Goal: Transaction & Acquisition: Book appointment/travel/reservation

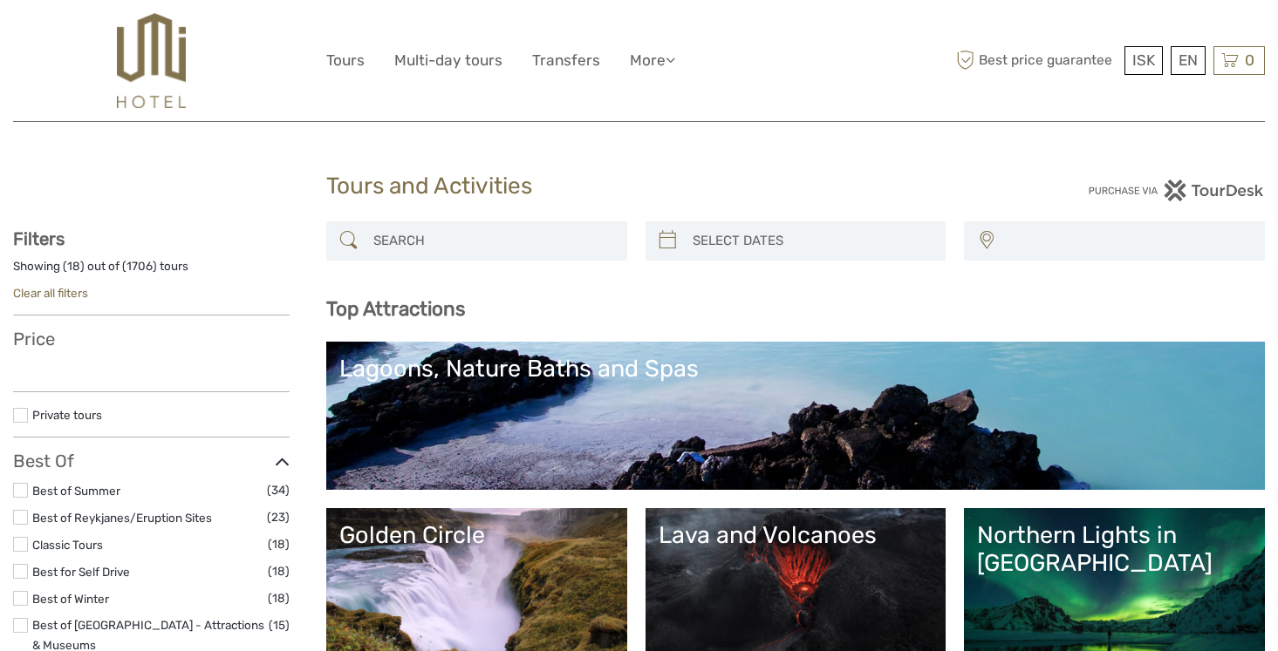
select select
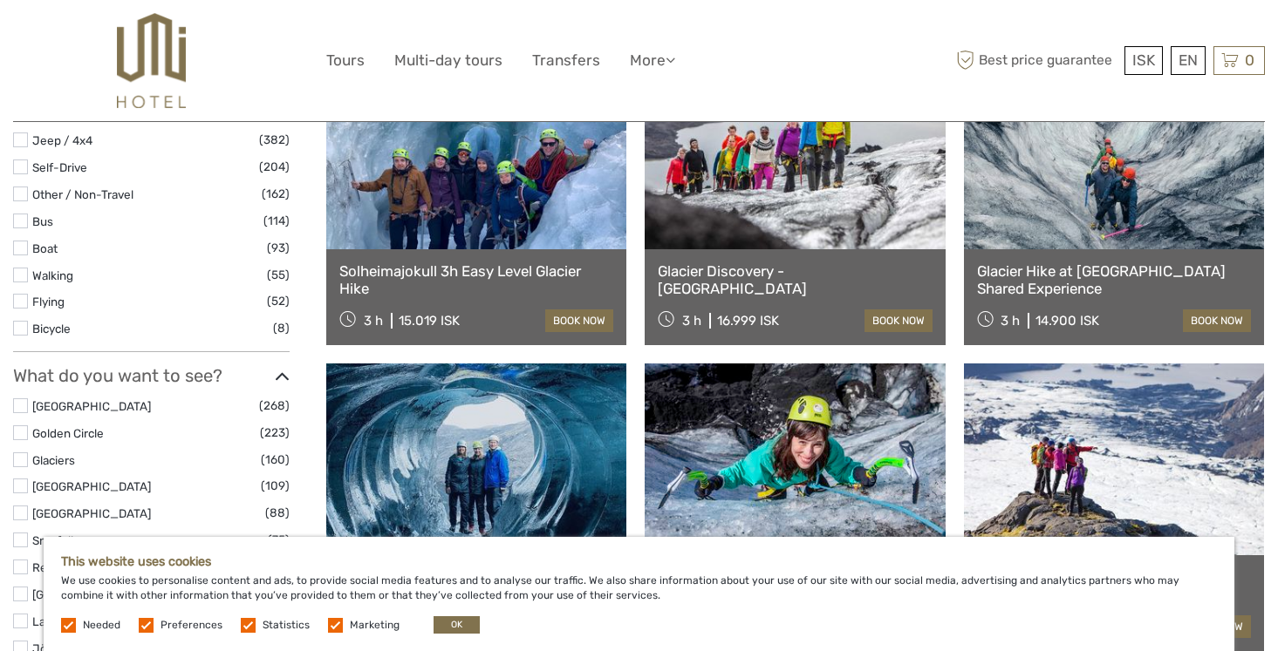
scroll to position [668, 0]
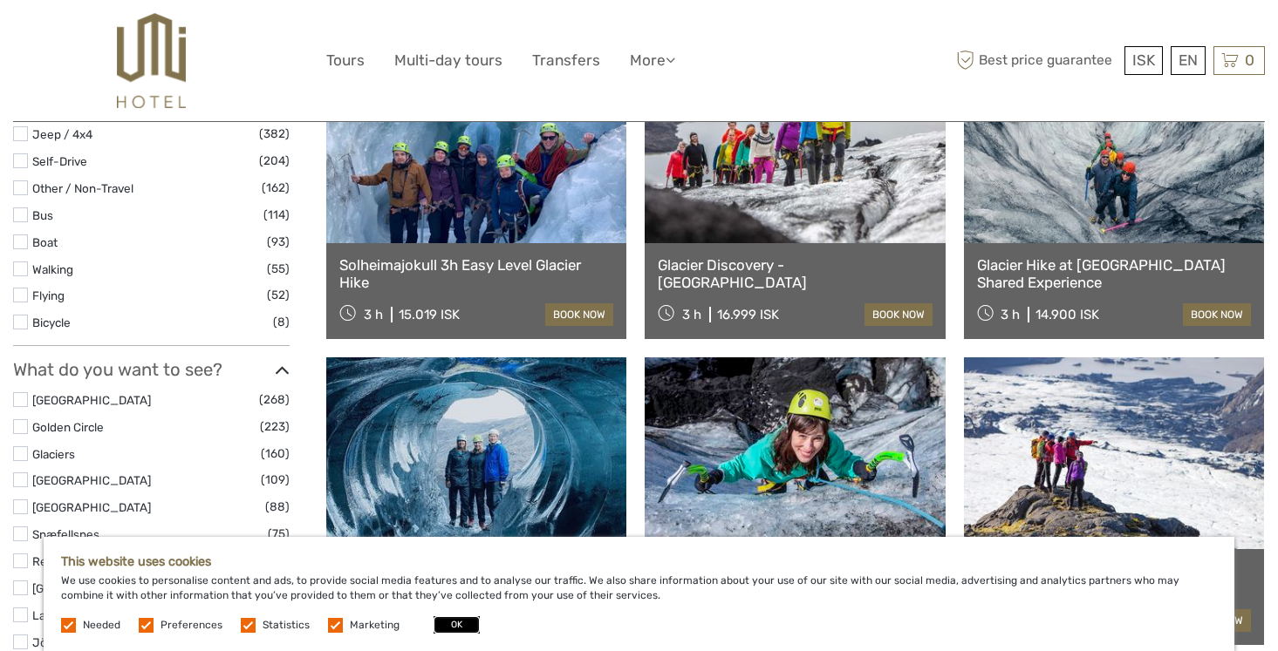
click at [441, 624] on button "OK" at bounding box center [456, 625] width 46 height 17
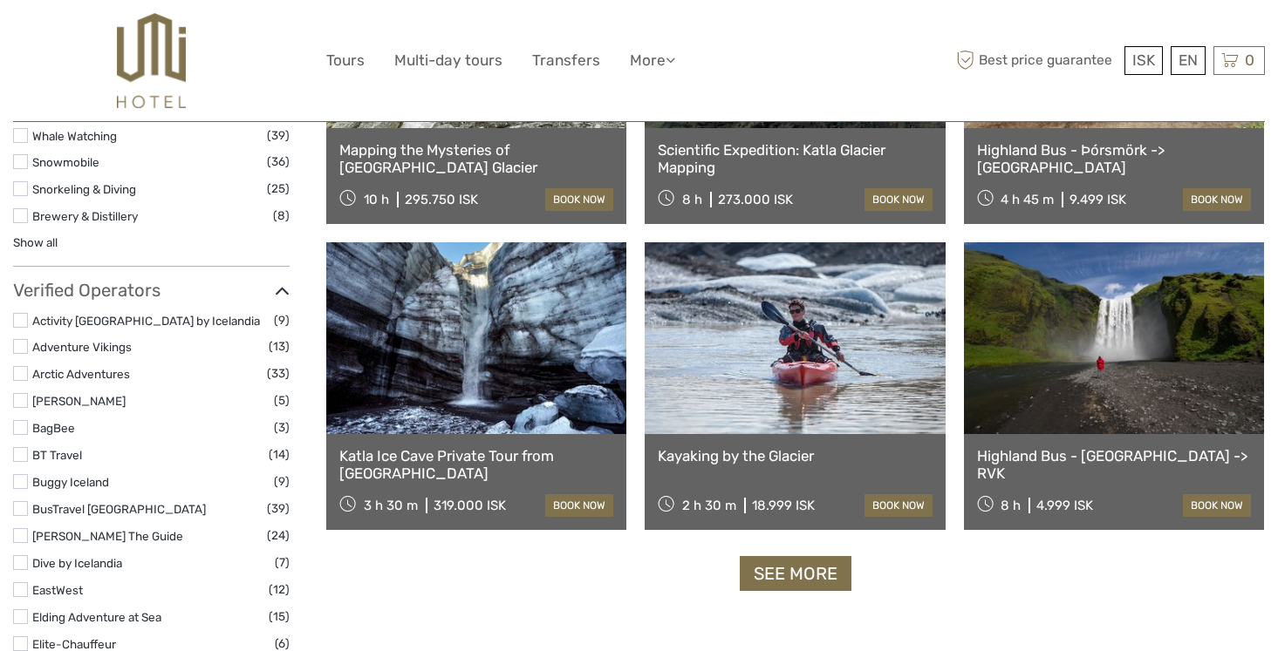
scroll to position [2049, 0]
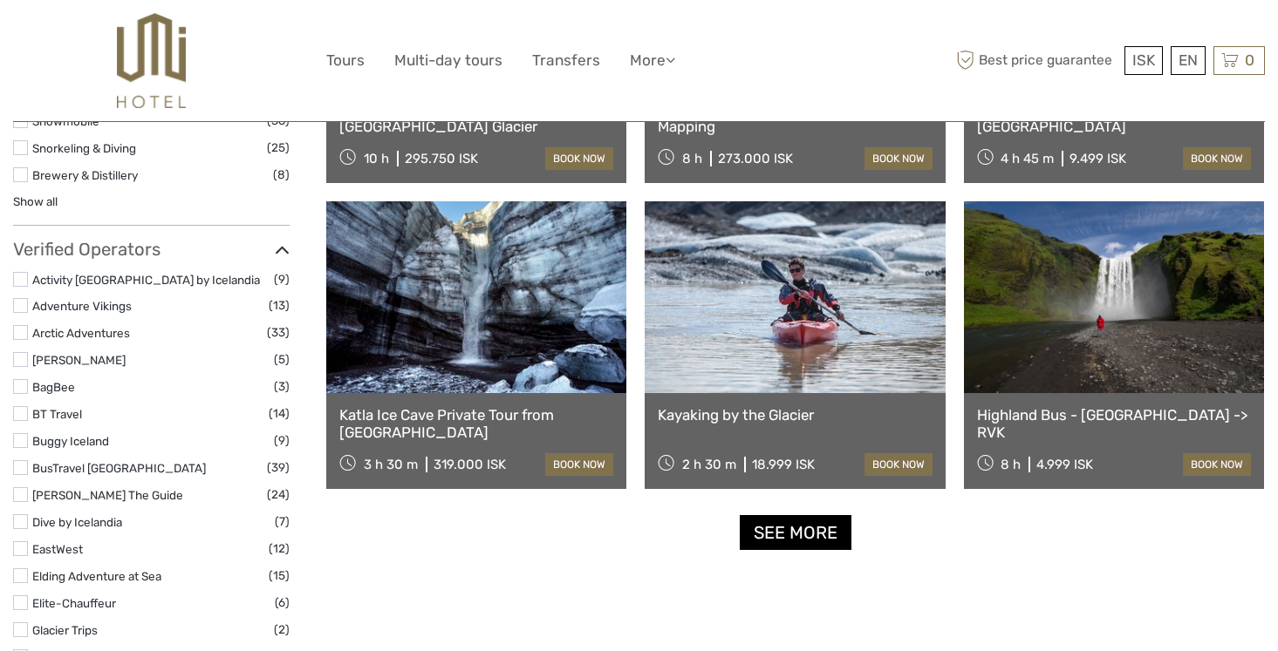
click at [779, 536] on link "See more" at bounding box center [796, 533] width 112 height 36
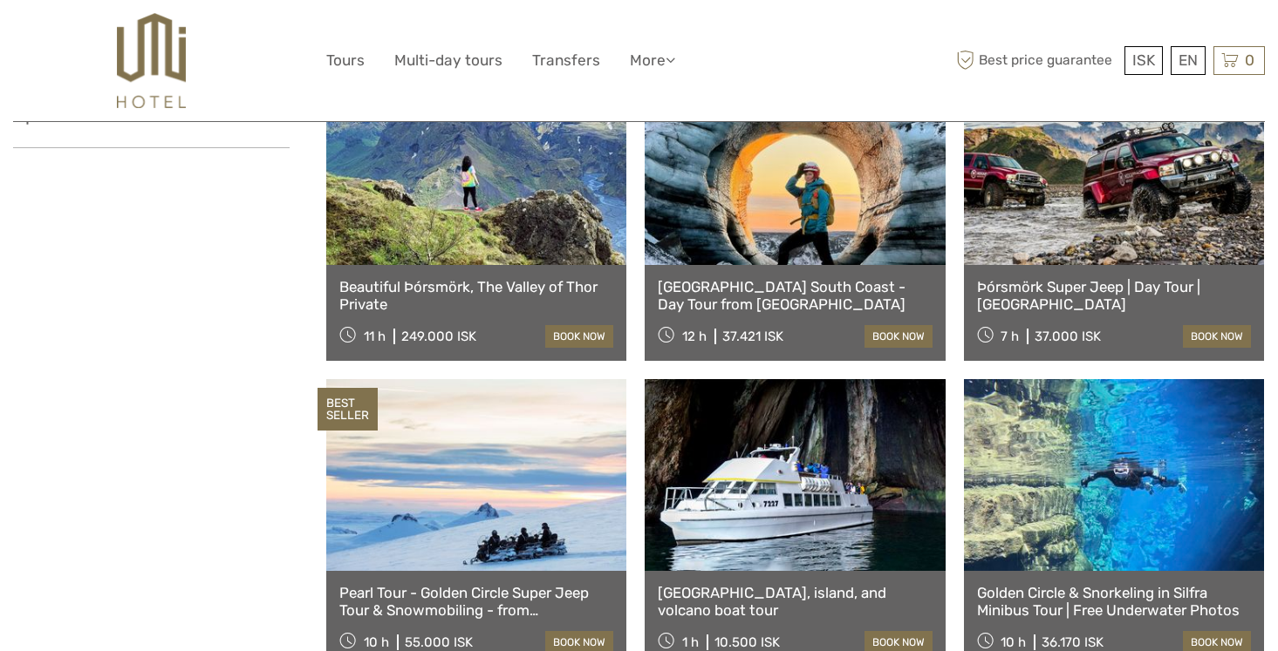
scroll to position [3420, 0]
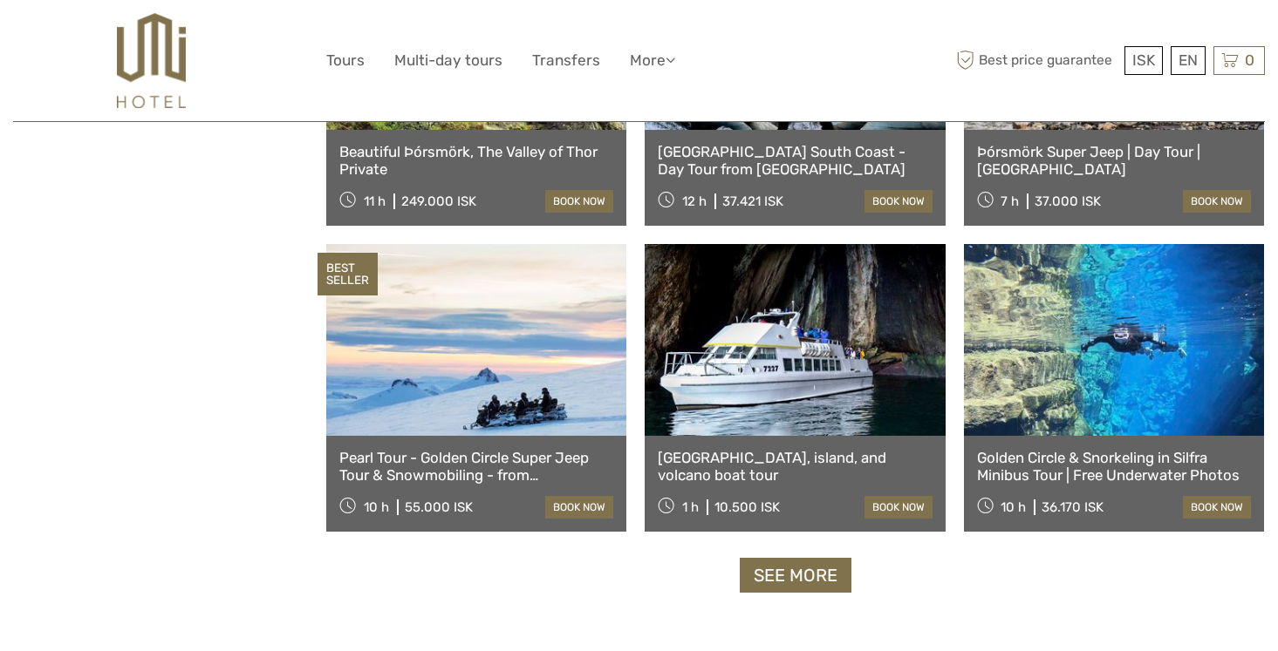
click at [771, 381] on link at bounding box center [794, 340] width 300 height 192
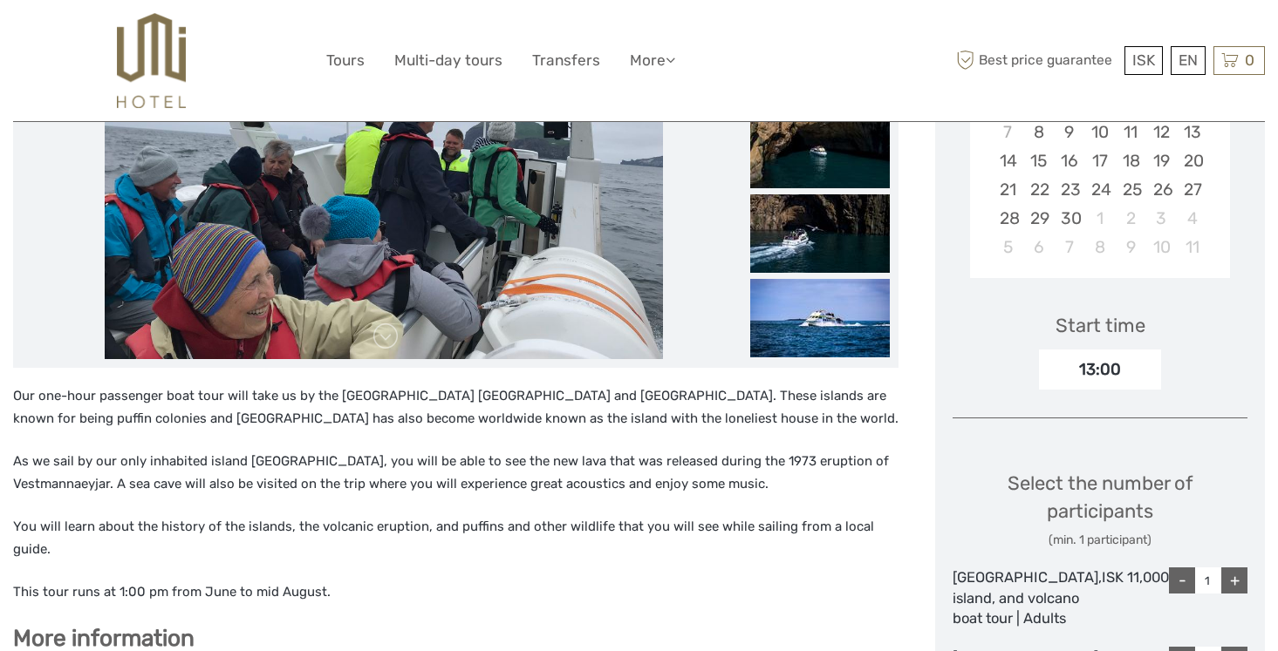
scroll to position [453, 0]
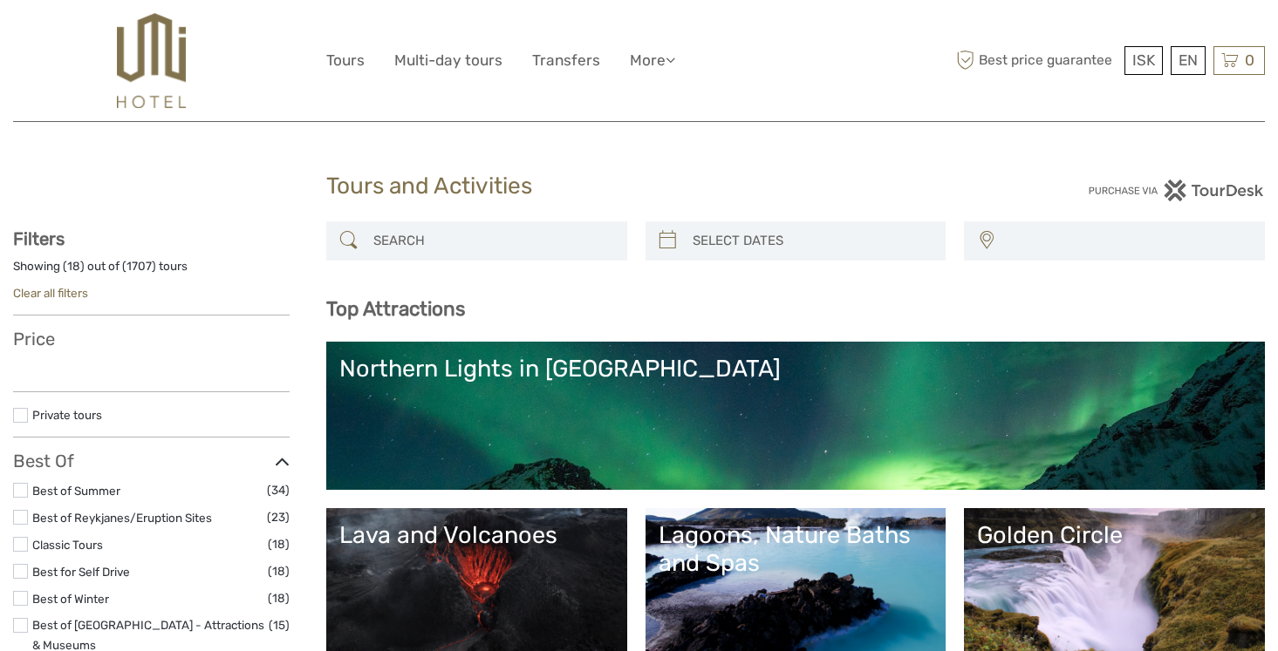
select select
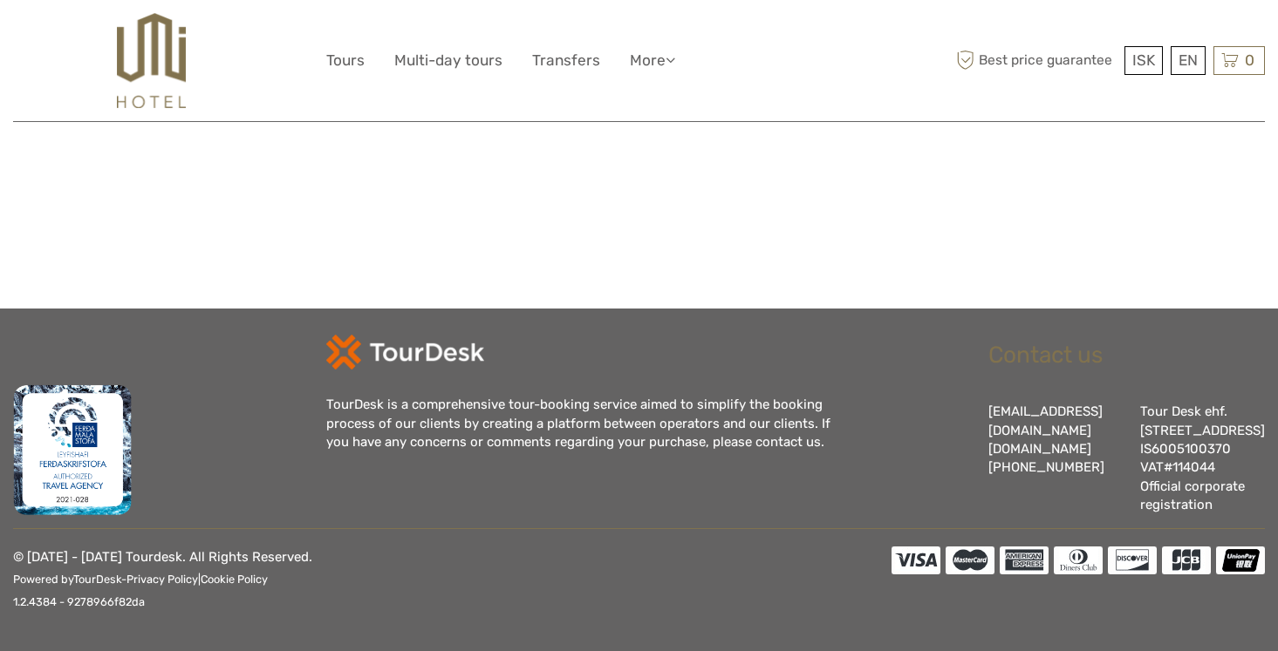
select select
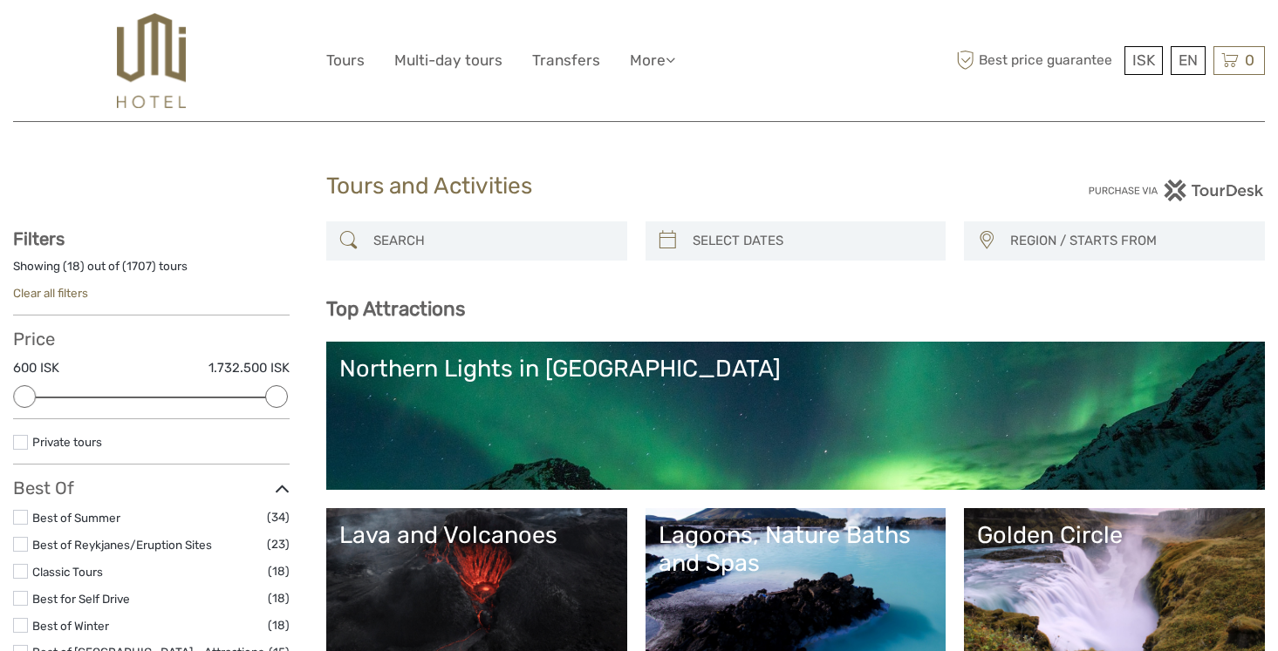
scroll to position [182, 0]
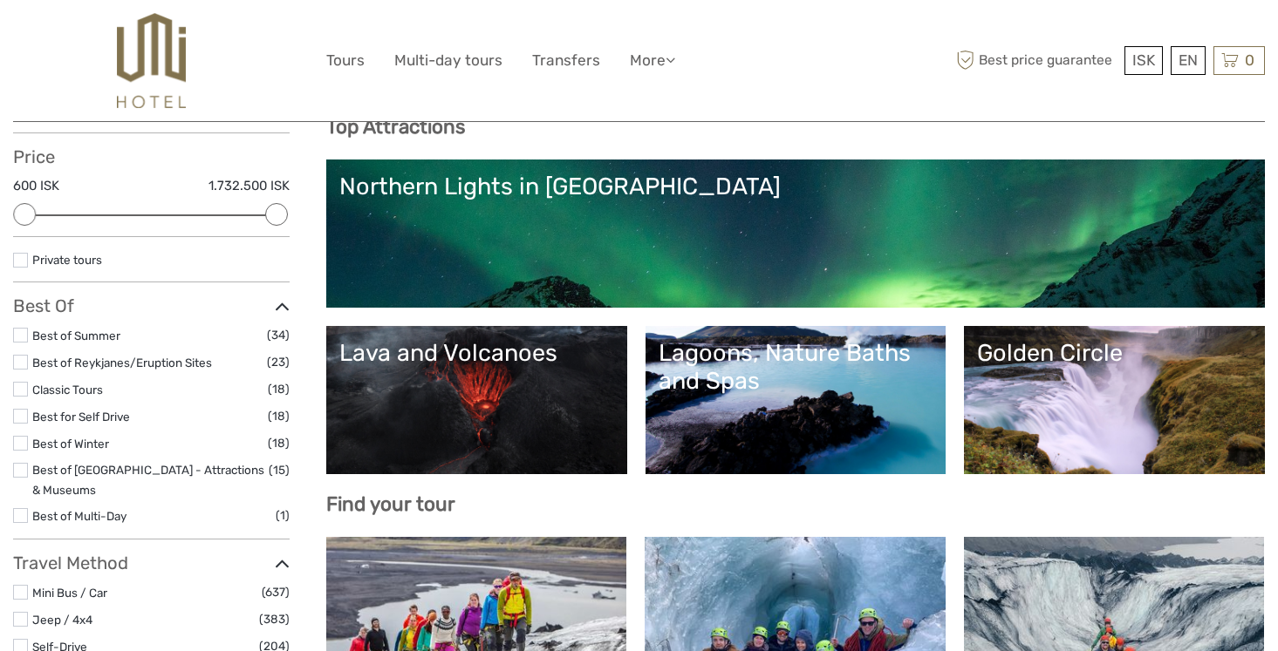
click at [20, 443] on label at bounding box center [20, 443] width 15 height 15
click at [0, 0] on input "checkbox" at bounding box center [0, 0] width 0 height 0
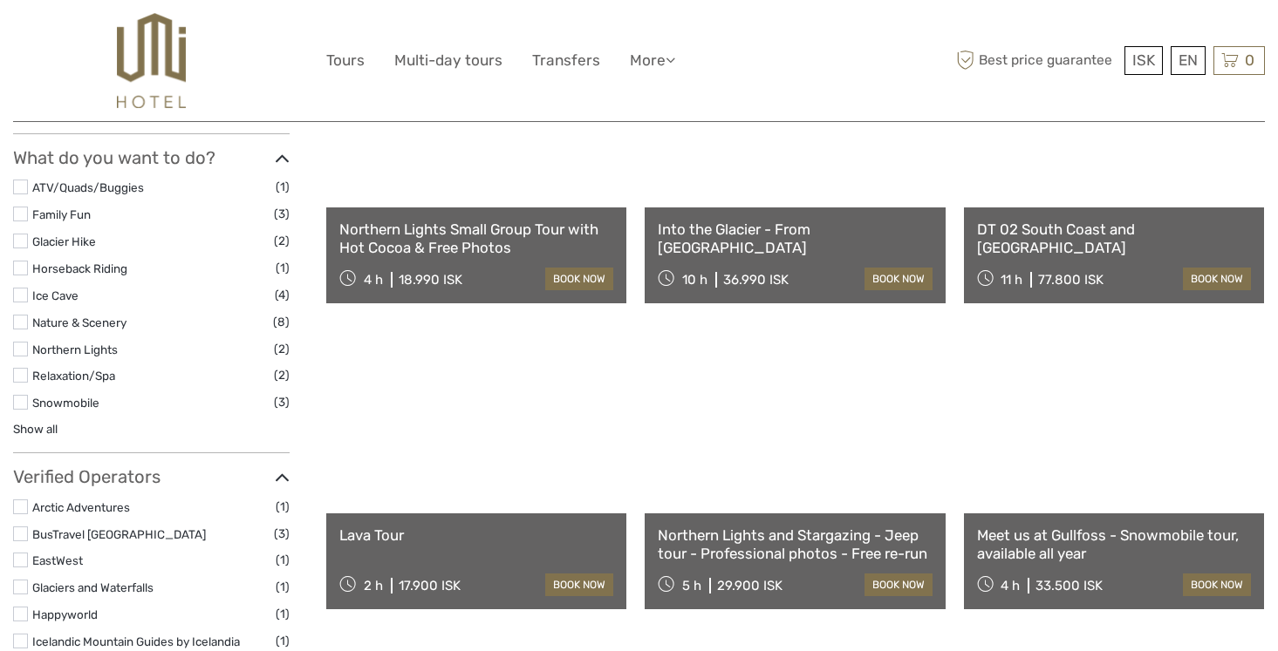
scroll to position [932, 0]
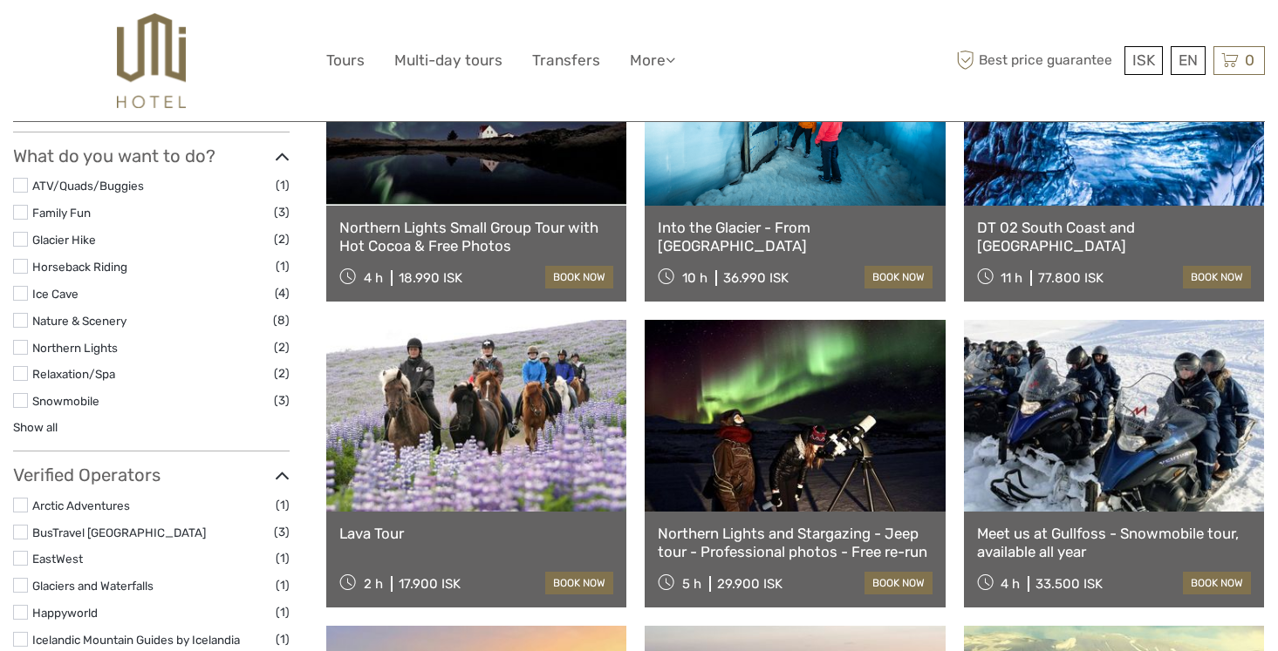
click at [434, 453] on link at bounding box center [476, 416] width 300 height 192
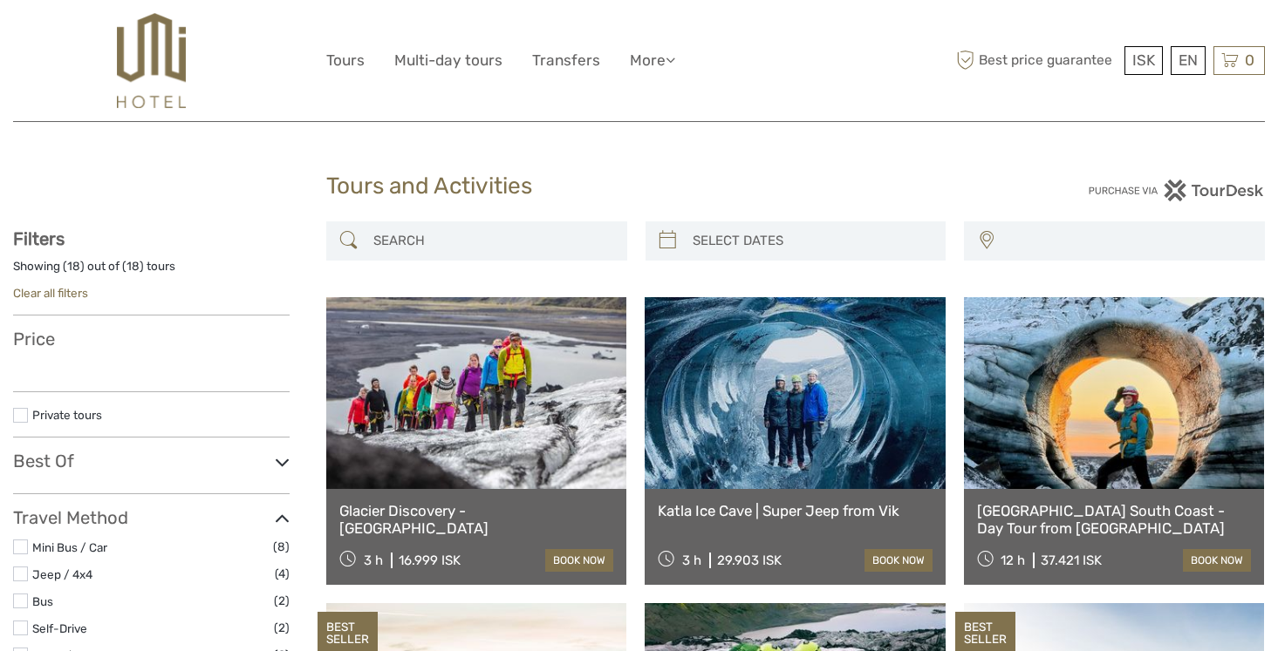
select select
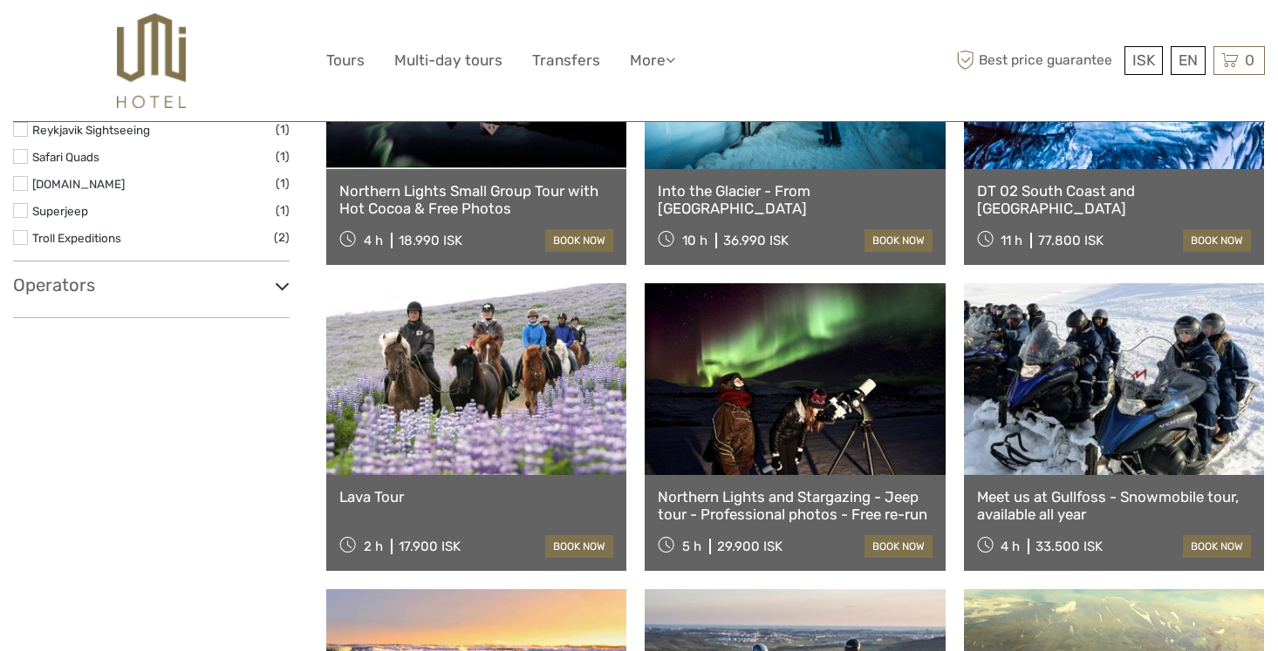
select select
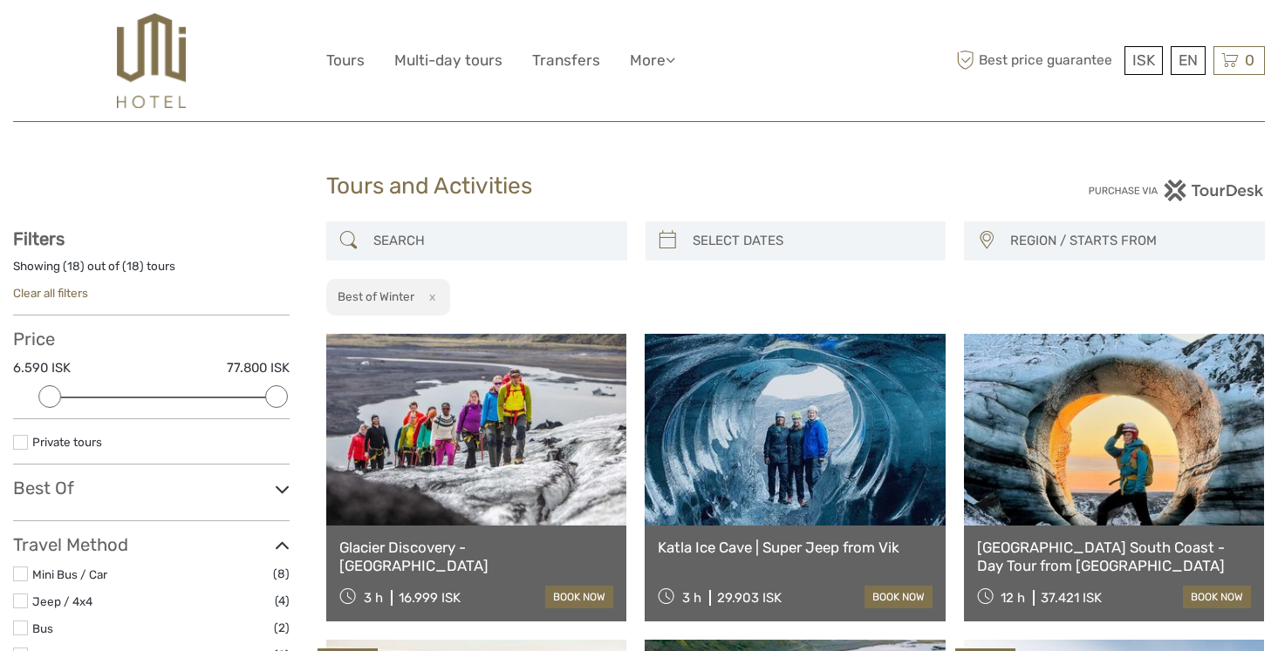
click at [433, 468] on link at bounding box center [476, 430] width 300 height 192
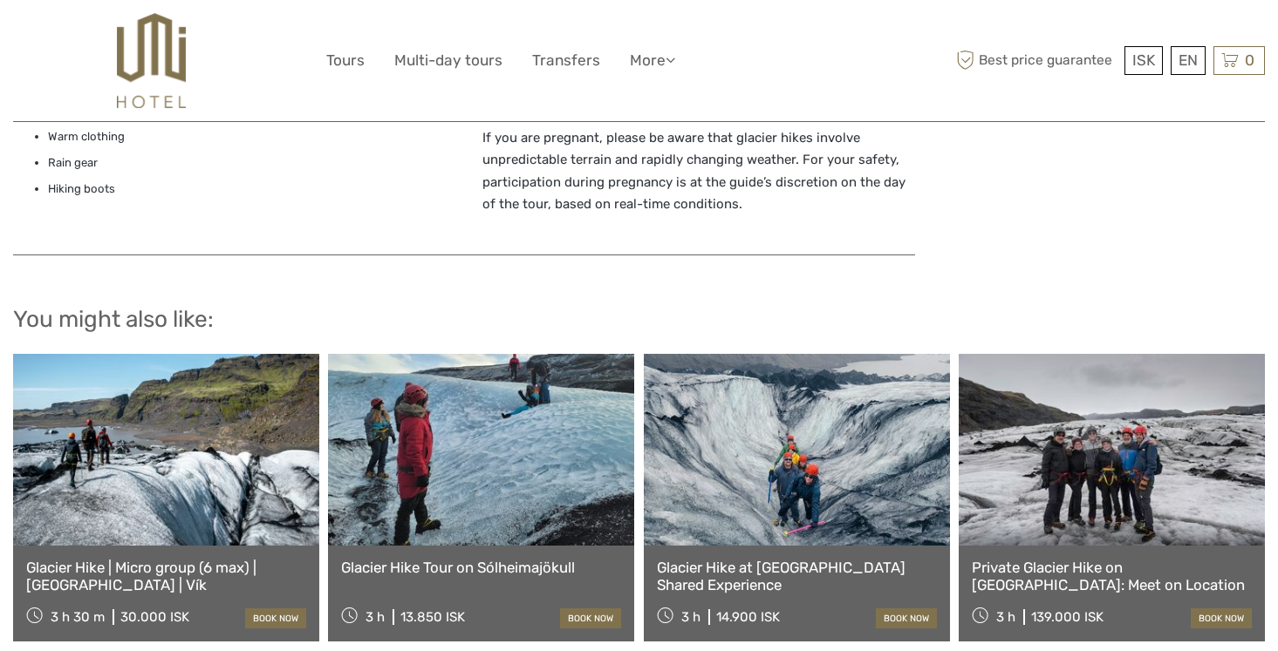
scroll to position [1664, 0]
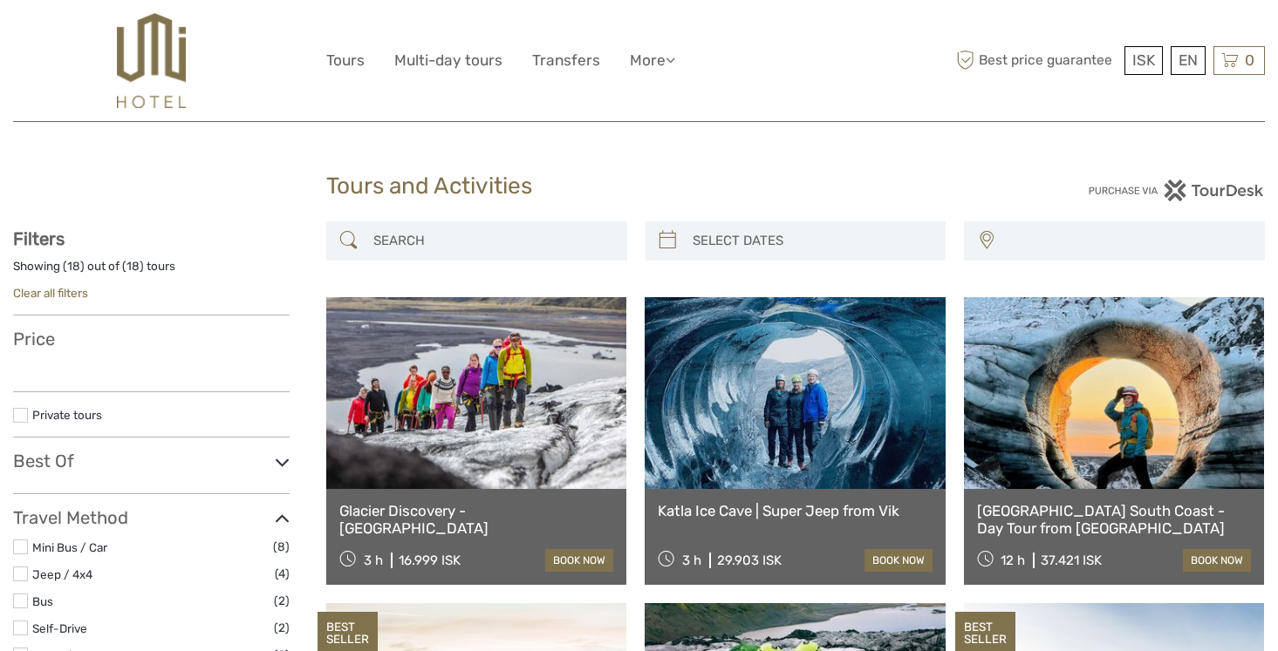
select select
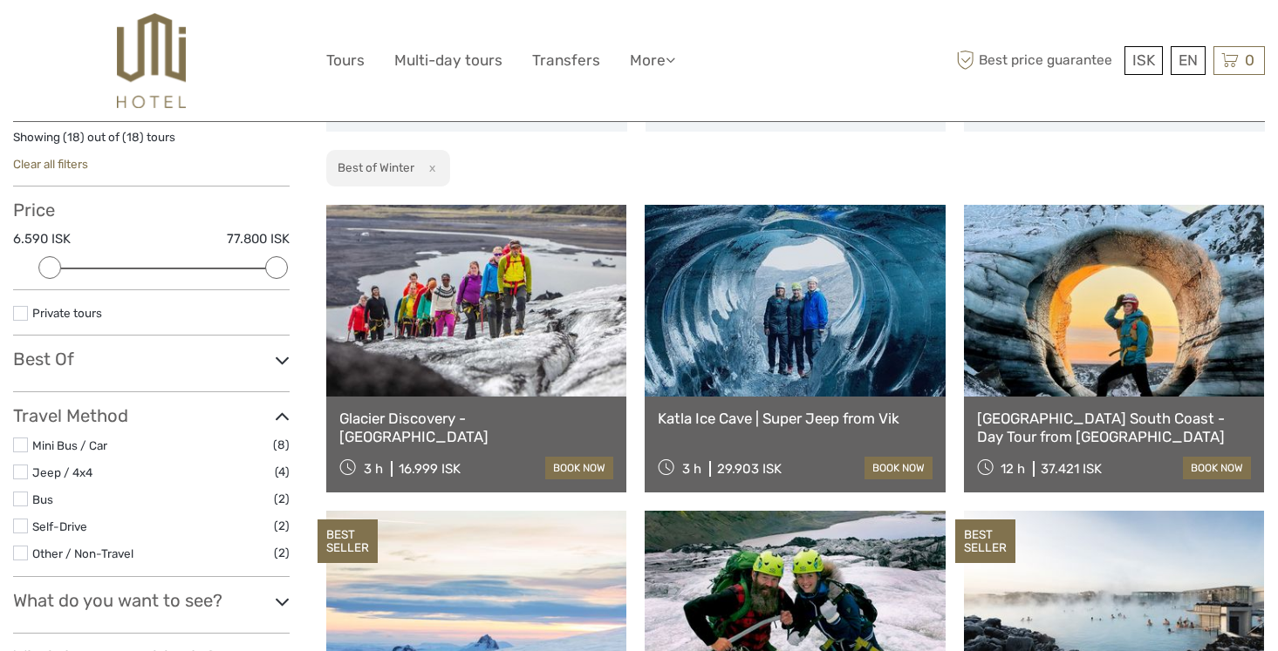
scroll to position [128, 0]
click at [283, 359] on icon at bounding box center [282, 362] width 15 height 24
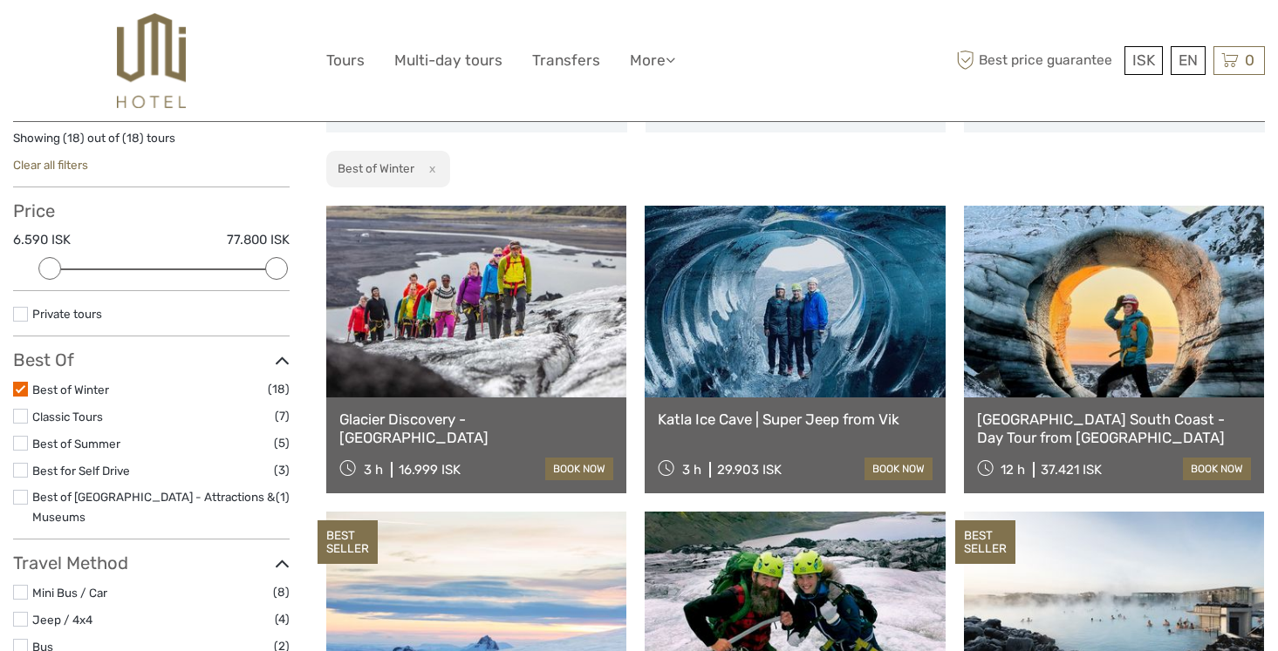
scroll to position [385, 0]
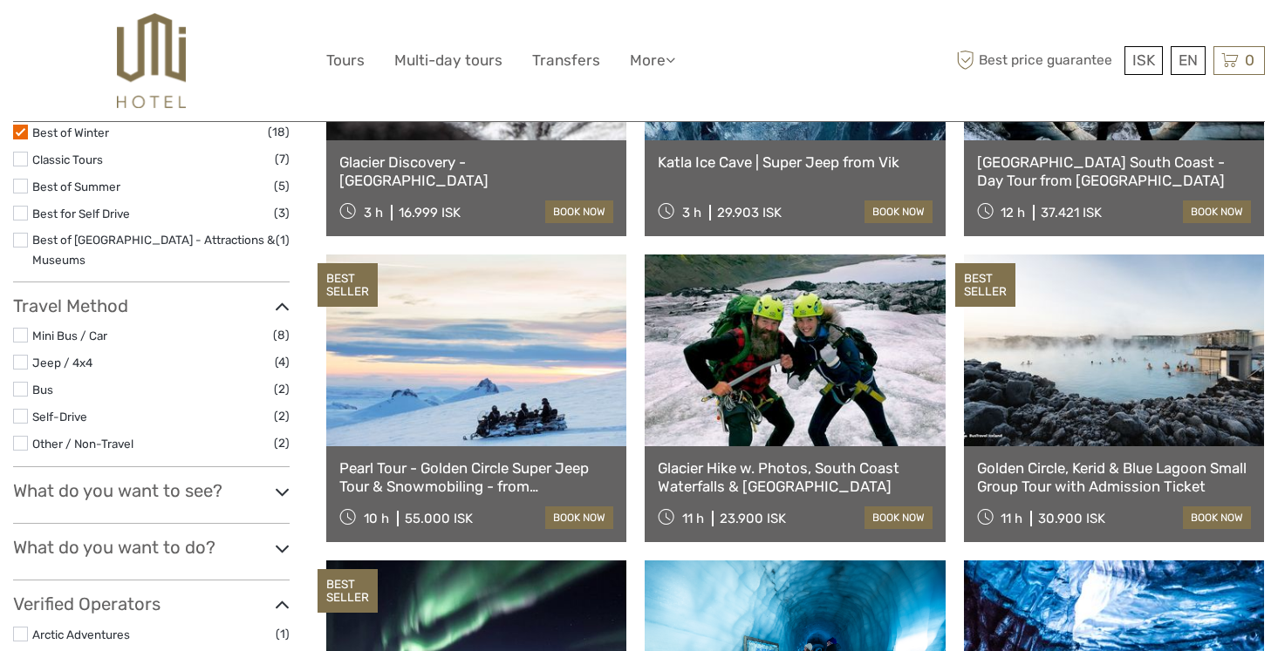
click at [755, 379] on link at bounding box center [794, 351] width 300 height 192
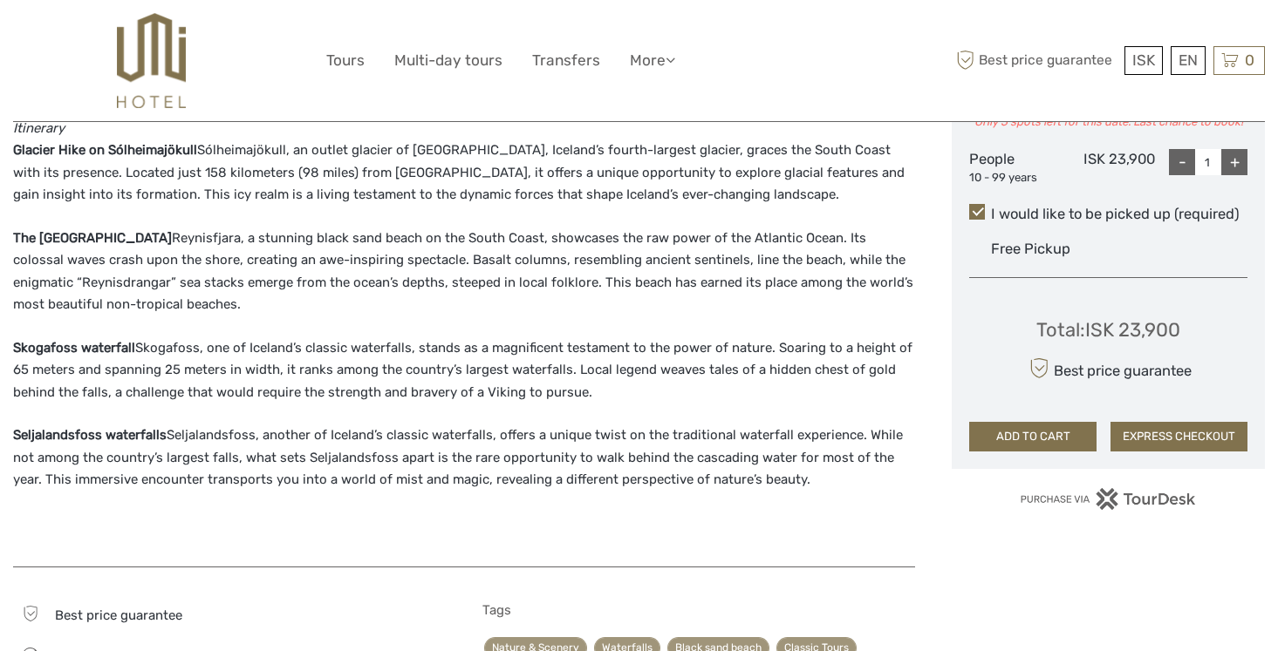
scroll to position [860, 0]
